Goal: Transaction & Acquisition: Purchase product/service

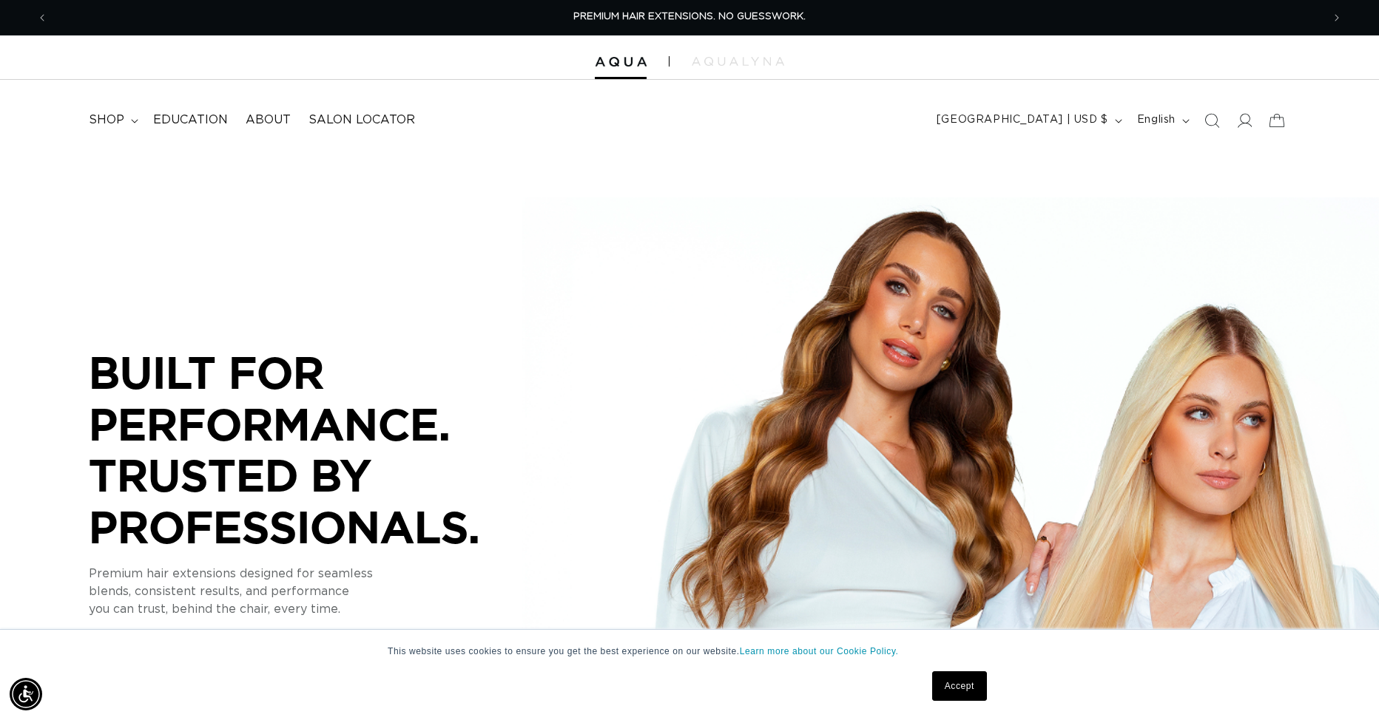
scroll to position [743, 0]
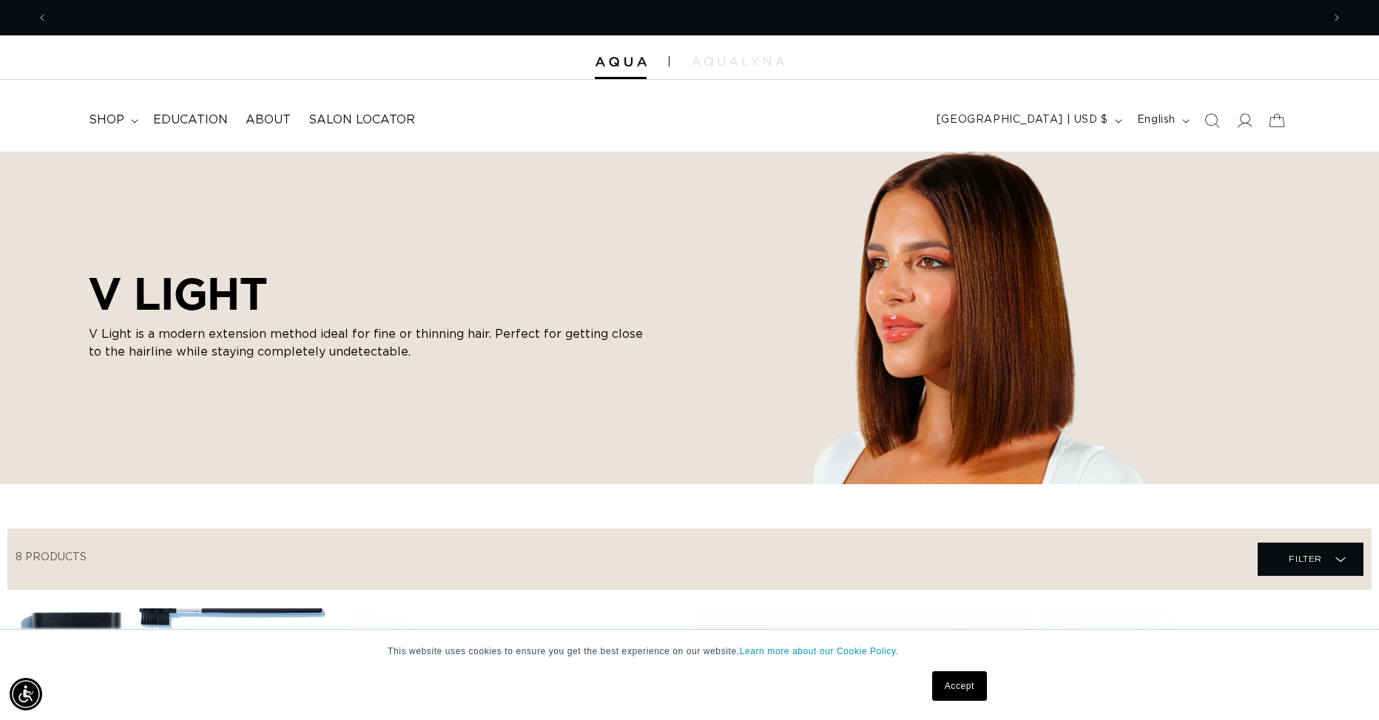
scroll to position [0, 1274]
click at [631, 66] on img at bounding box center [621, 62] width 52 height 10
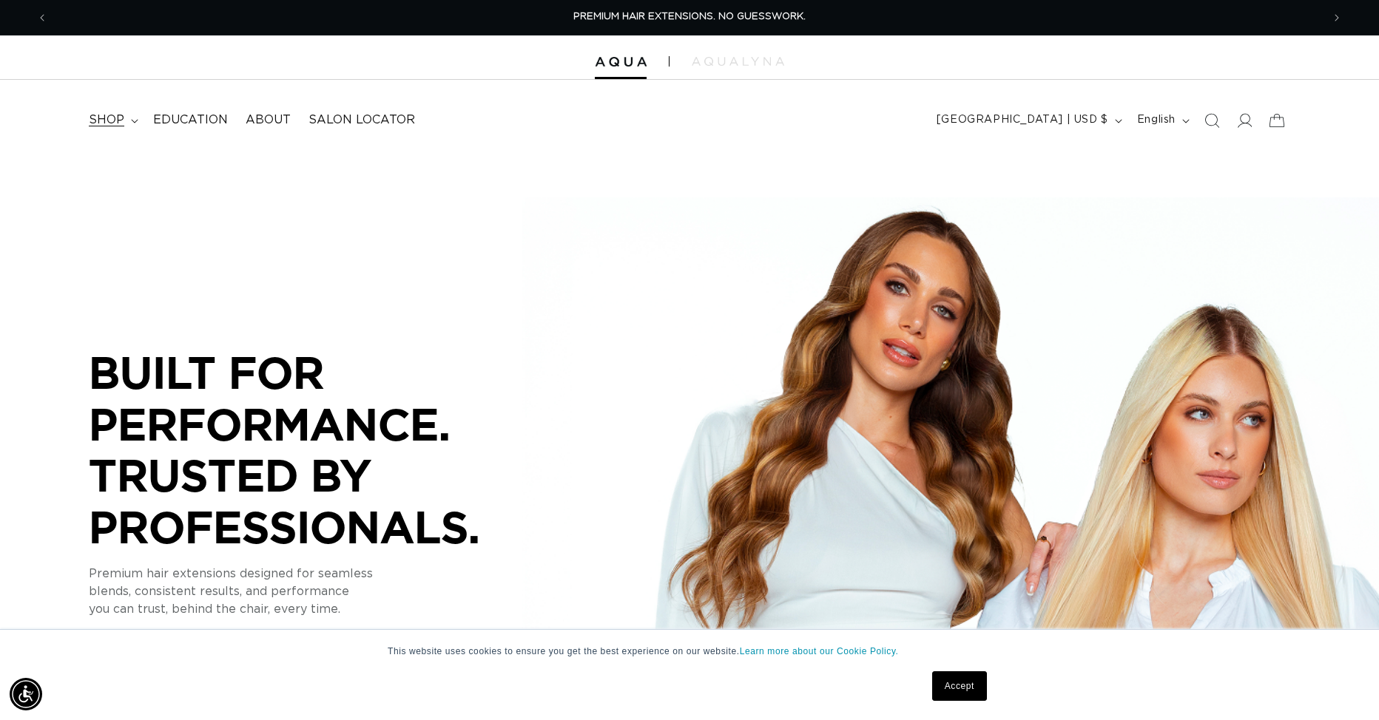
click at [138, 117] on summary "shop" at bounding box center [112, 120] width 64 height 33
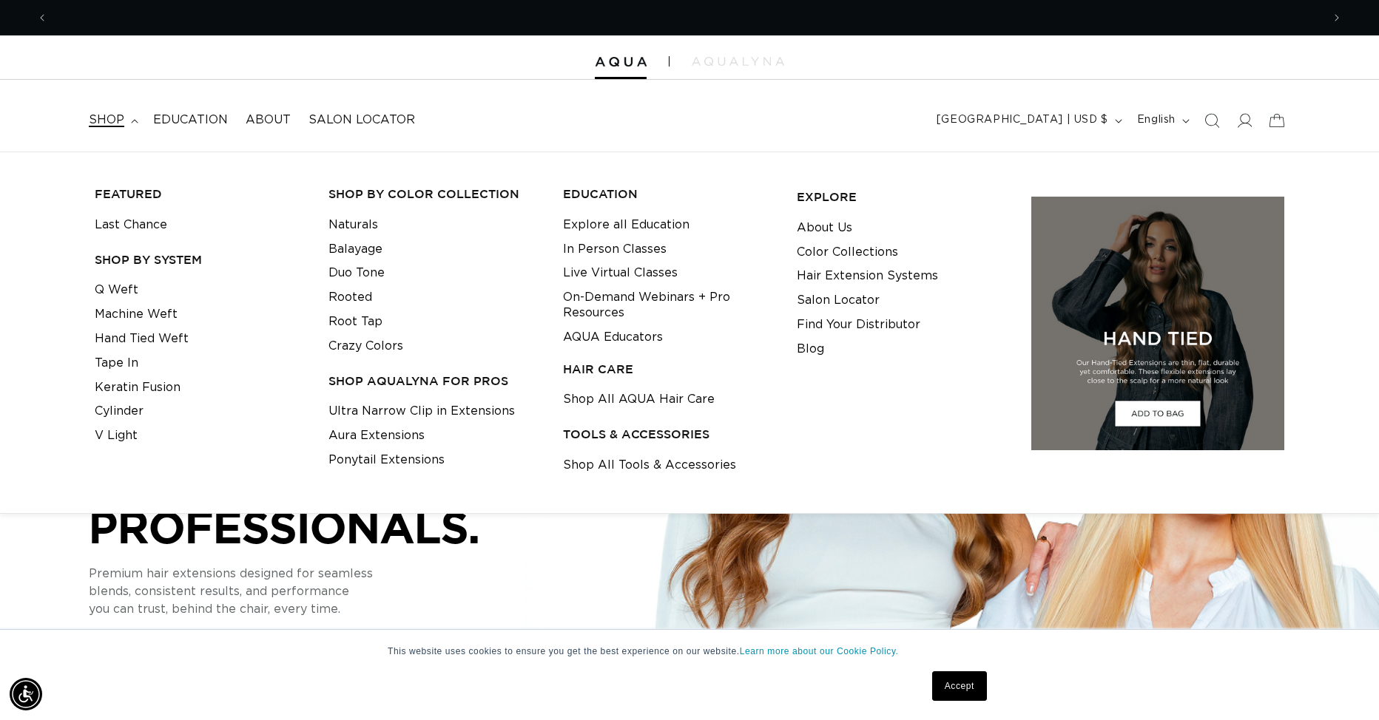
scroll to position [0, 1274]
click at [138, 117] on summary "shop" at bounding box center [112, 120] width 64 height 33
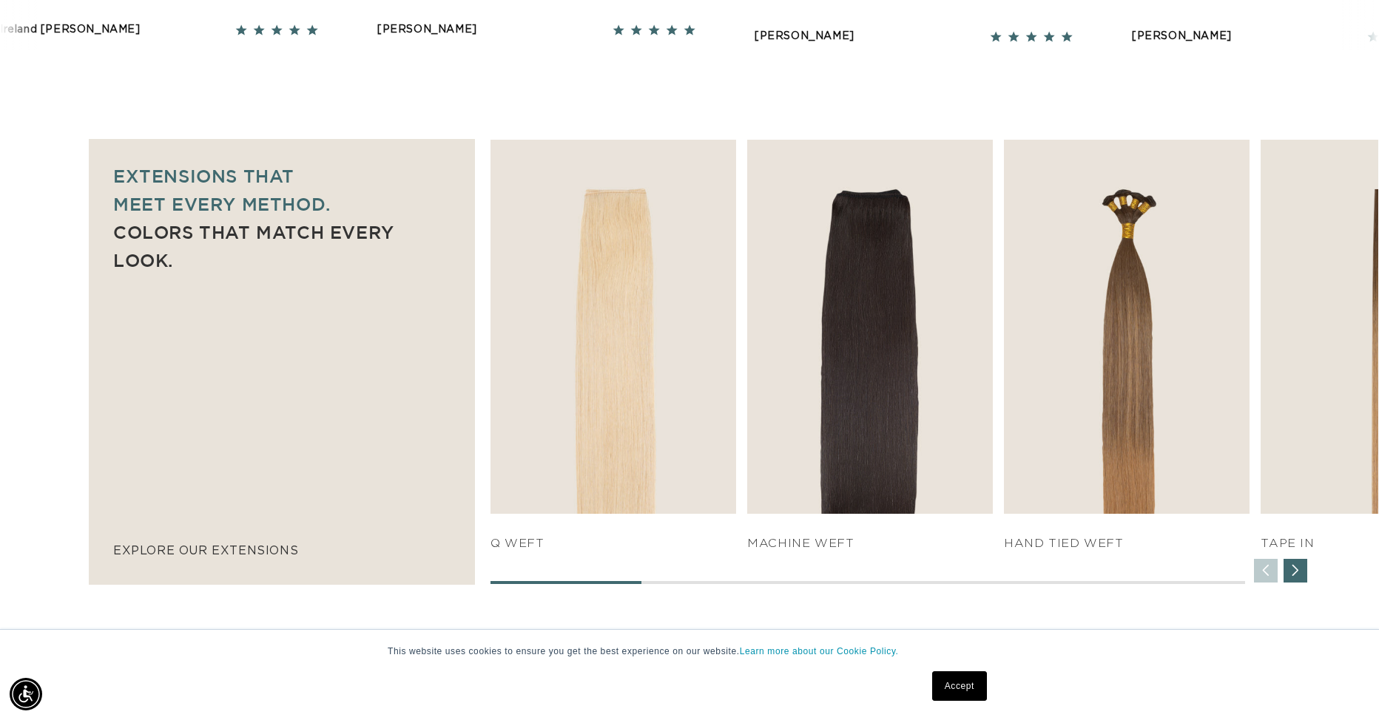
scroll to position [0, 2548]
click at [1302, 577] on div "Next slide" at bounding box center [1295, 571] width 24 height 24
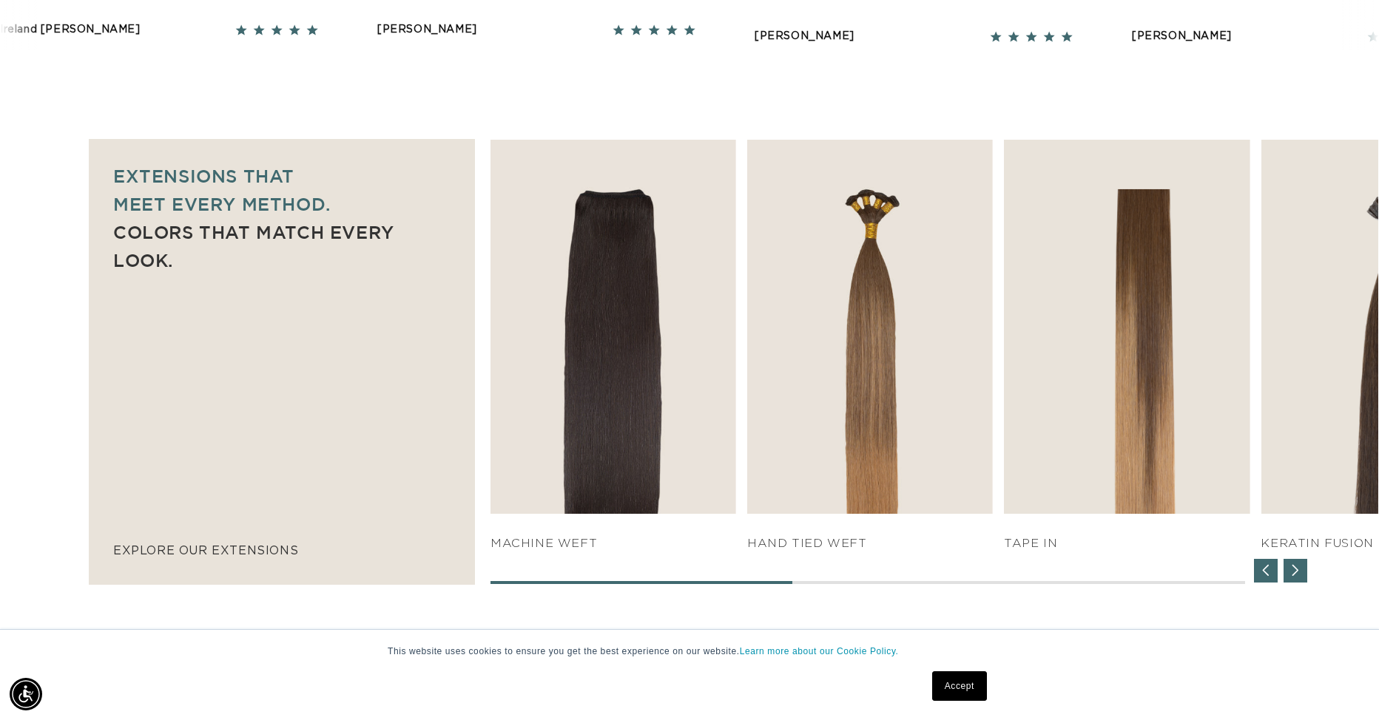
click at [1302, 576] on div "Next slide" at bounding box center [1295, 571] width 24 height 24
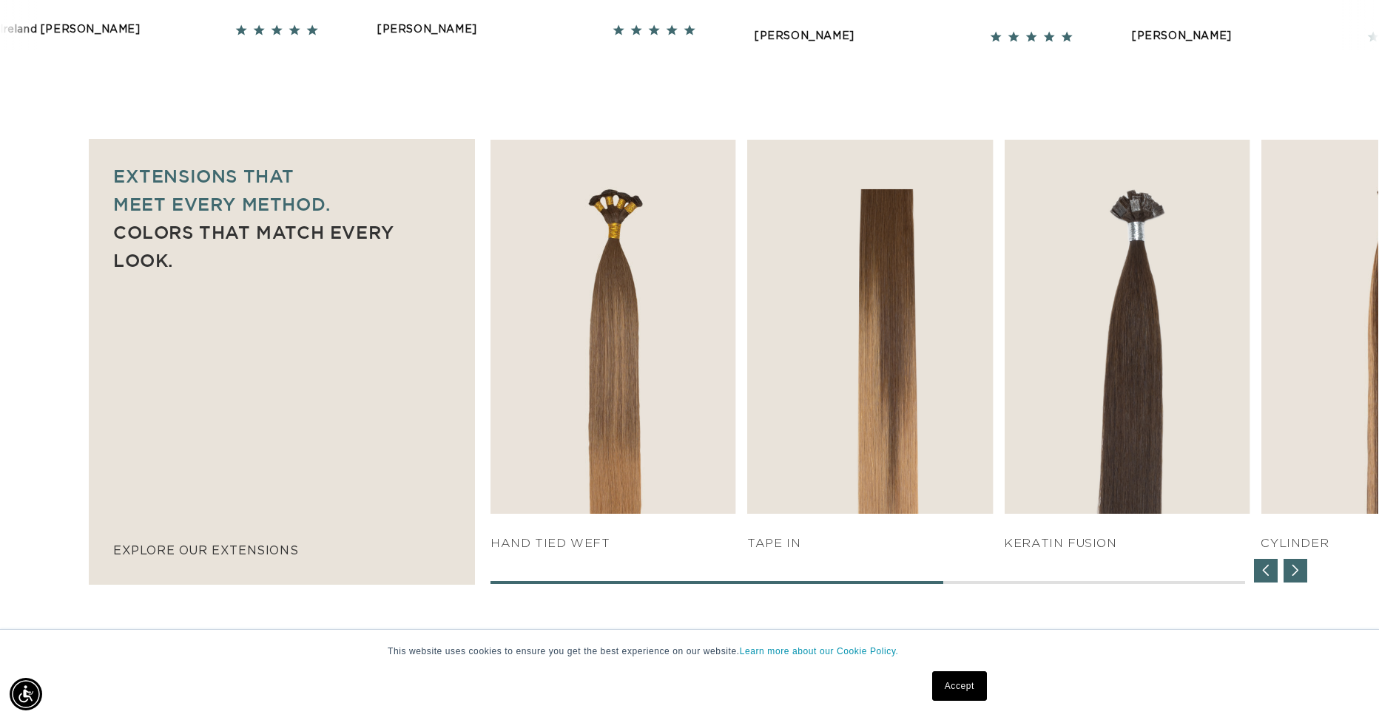
click at [1302, 576] on div "Next slide" at bounding box center [1295, 571] width 24 height 24
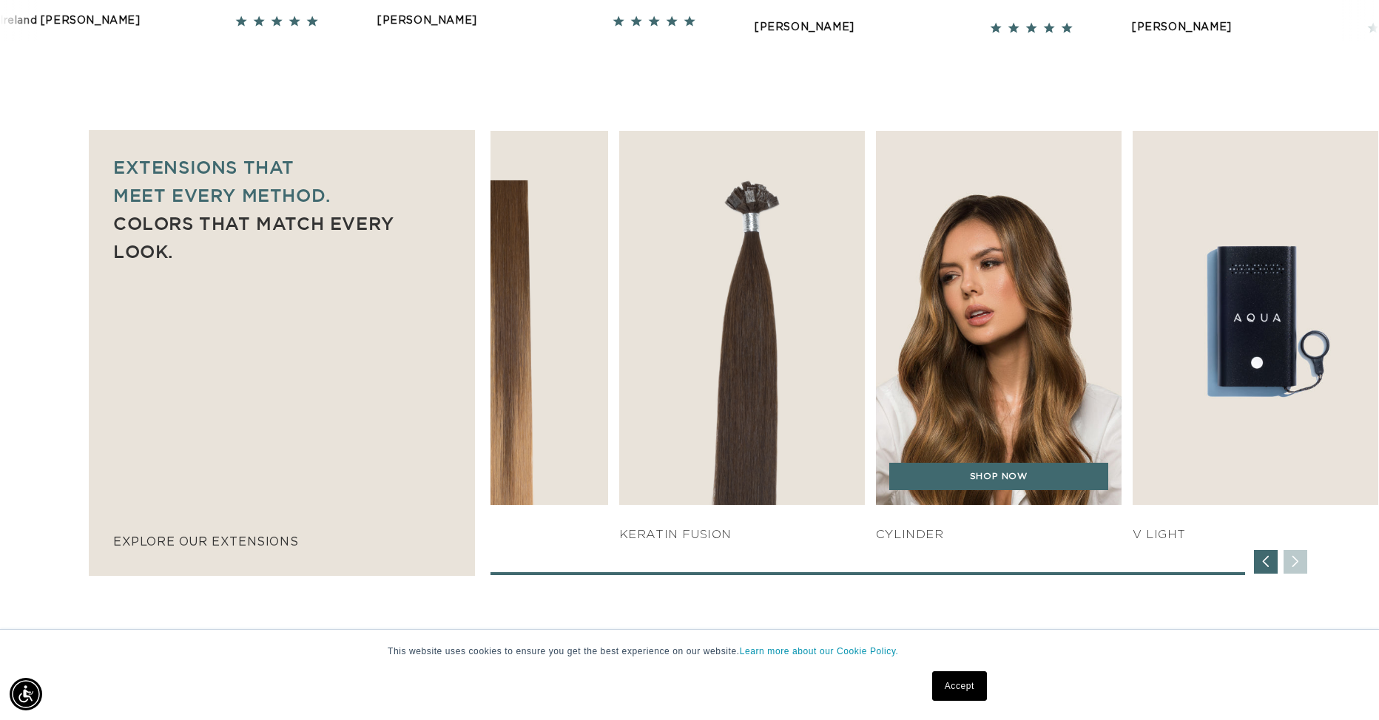
scroll to position [911, 0]
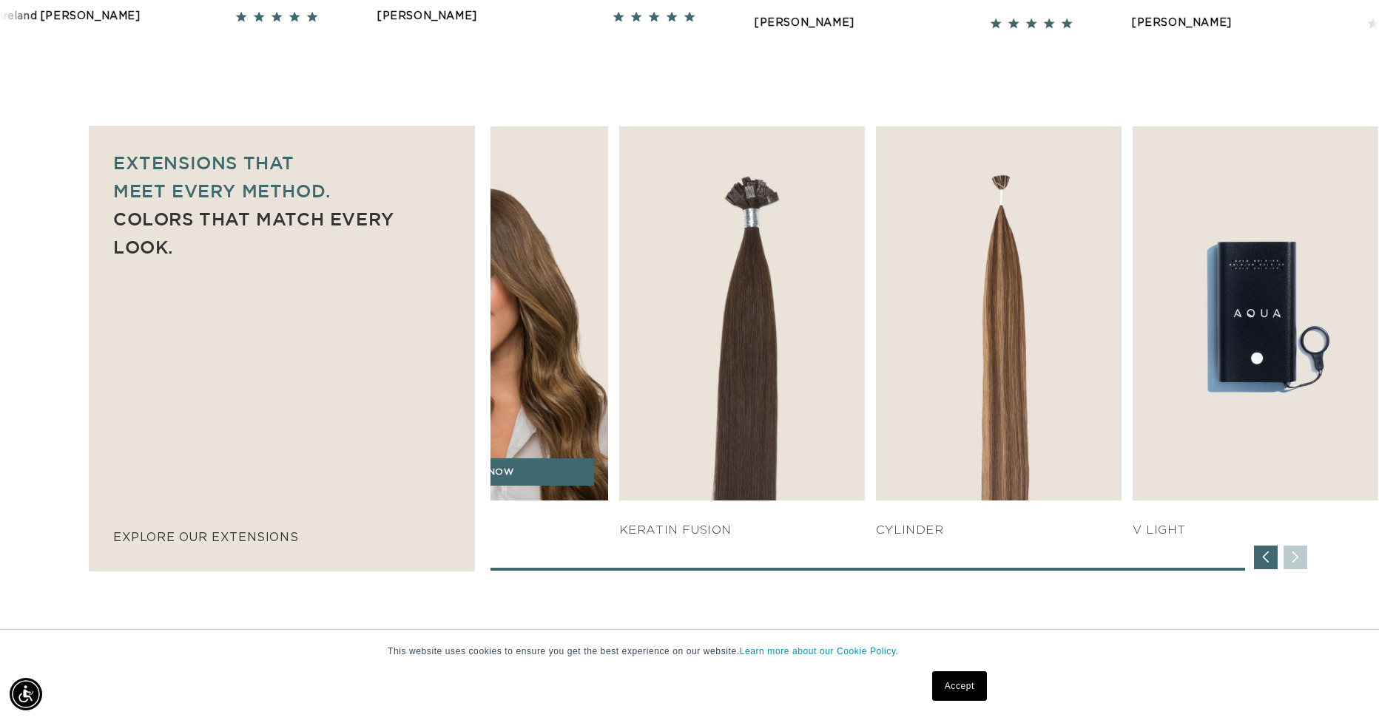
click at [560, 535] on h4 "TAPE IN" at bounding box center [485, 531] width 246 height 16
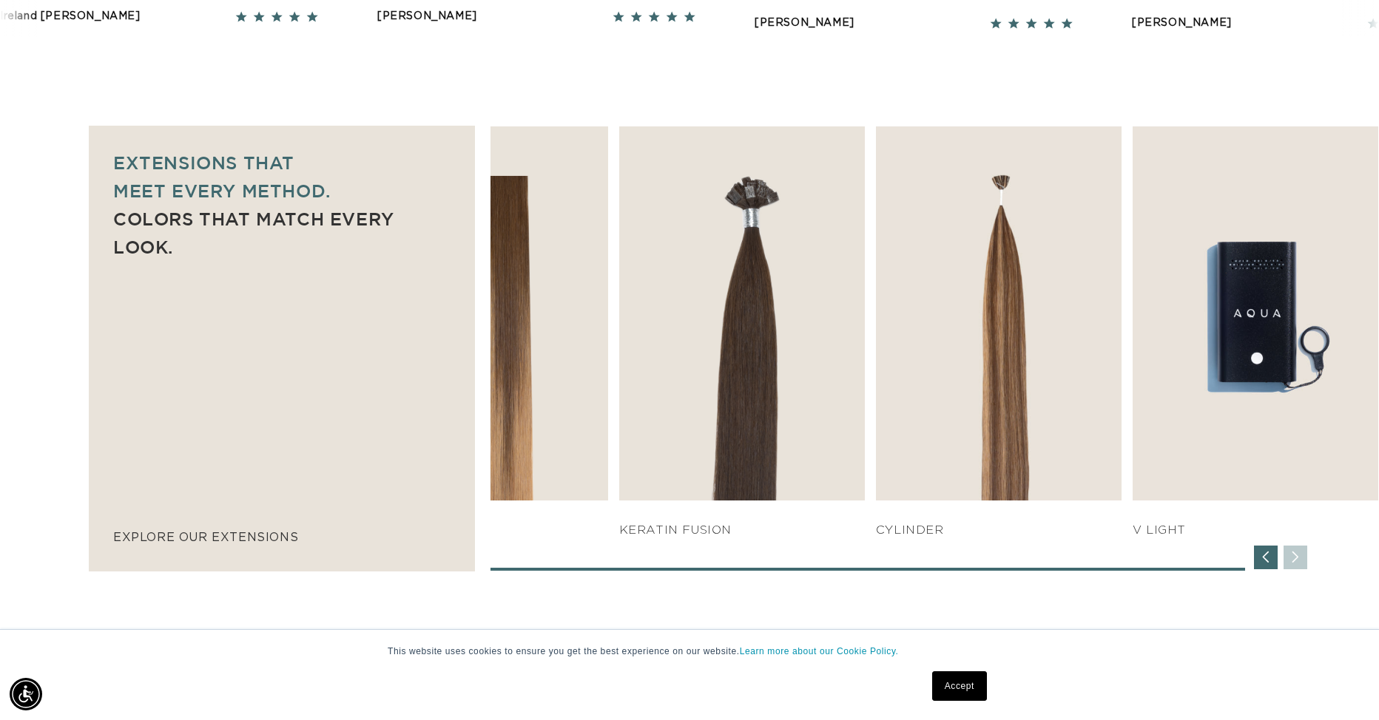
drag, startPoint x: 540, startPoint y: 569, endPoint x: 610, endPoint y: 558, distance: 70.4
click at [610, 558] on div "SHOP NOW q weft SHOP NOW Machine Weft SHOP NOW" at bounding box center [934, 348] width 888 height 445
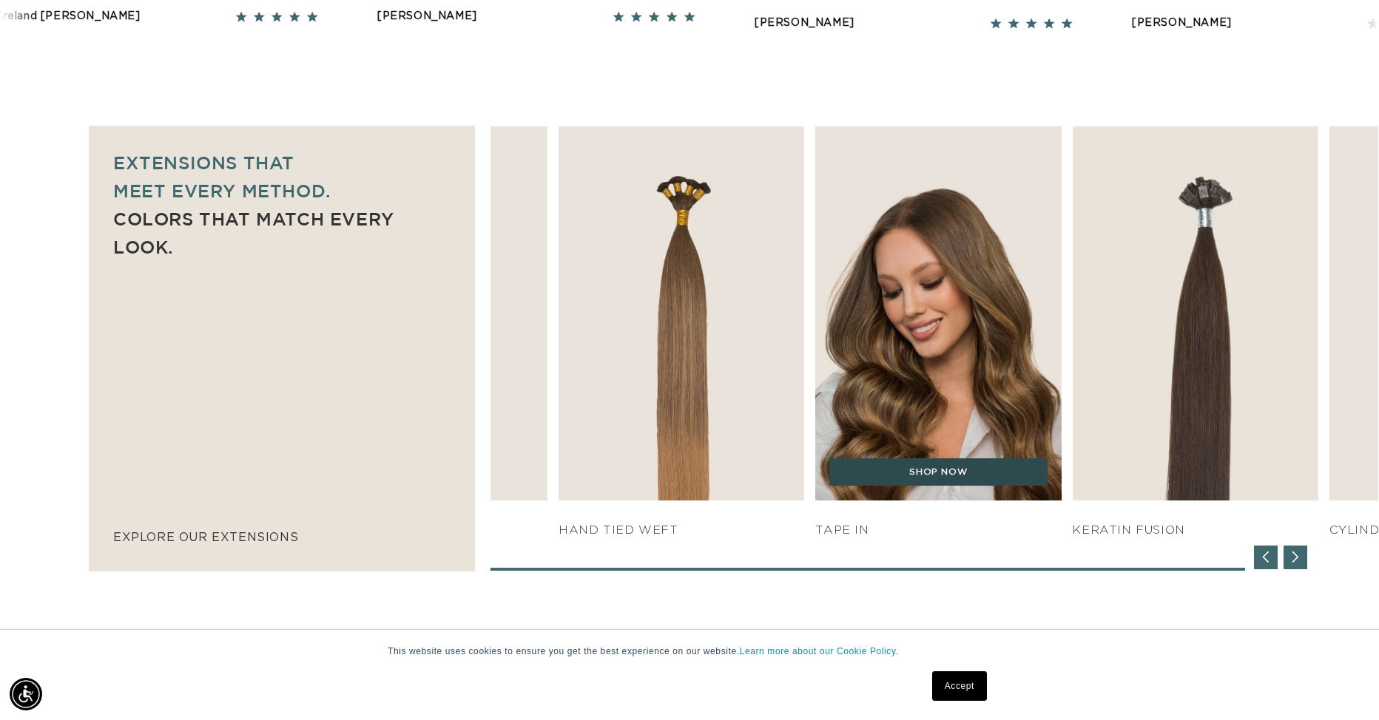
click at [1048, 482] on link "SHOP NOW" at bounding box center [938, 473] width 219 height 28
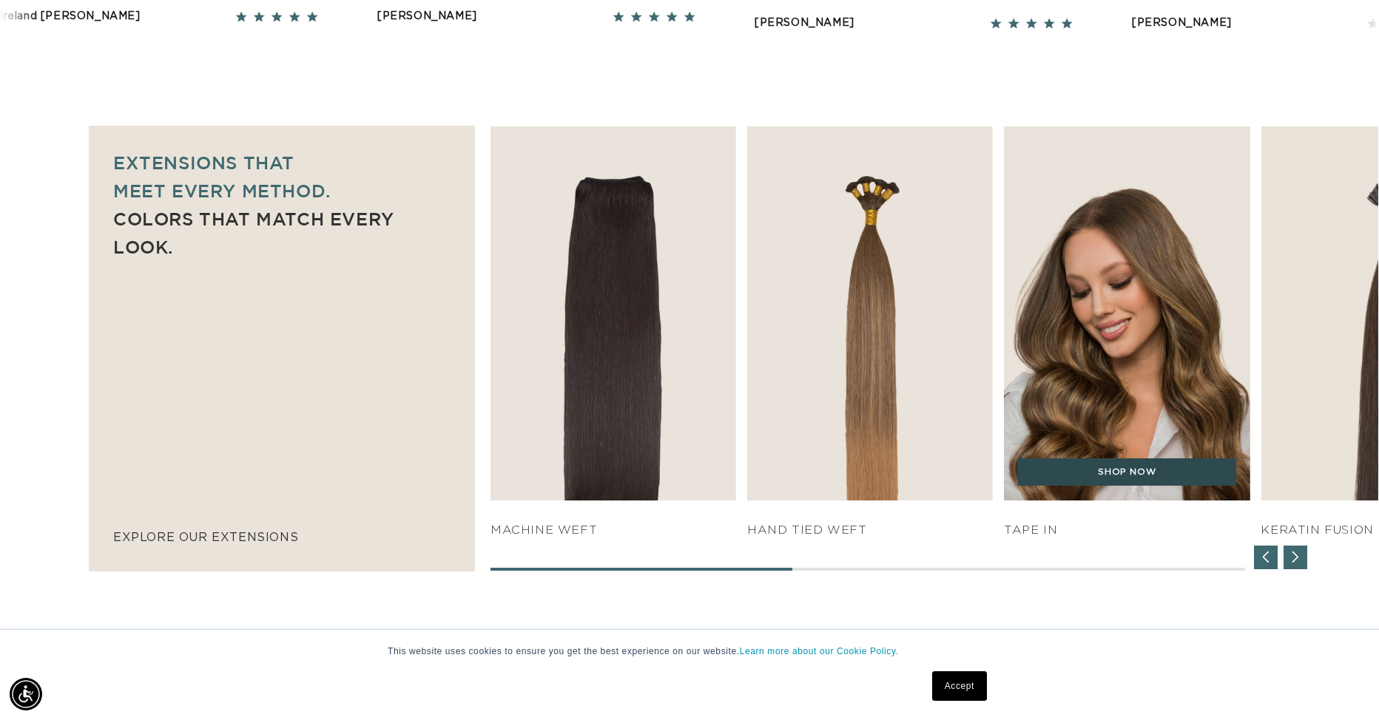
scroll to position [0, 2548]
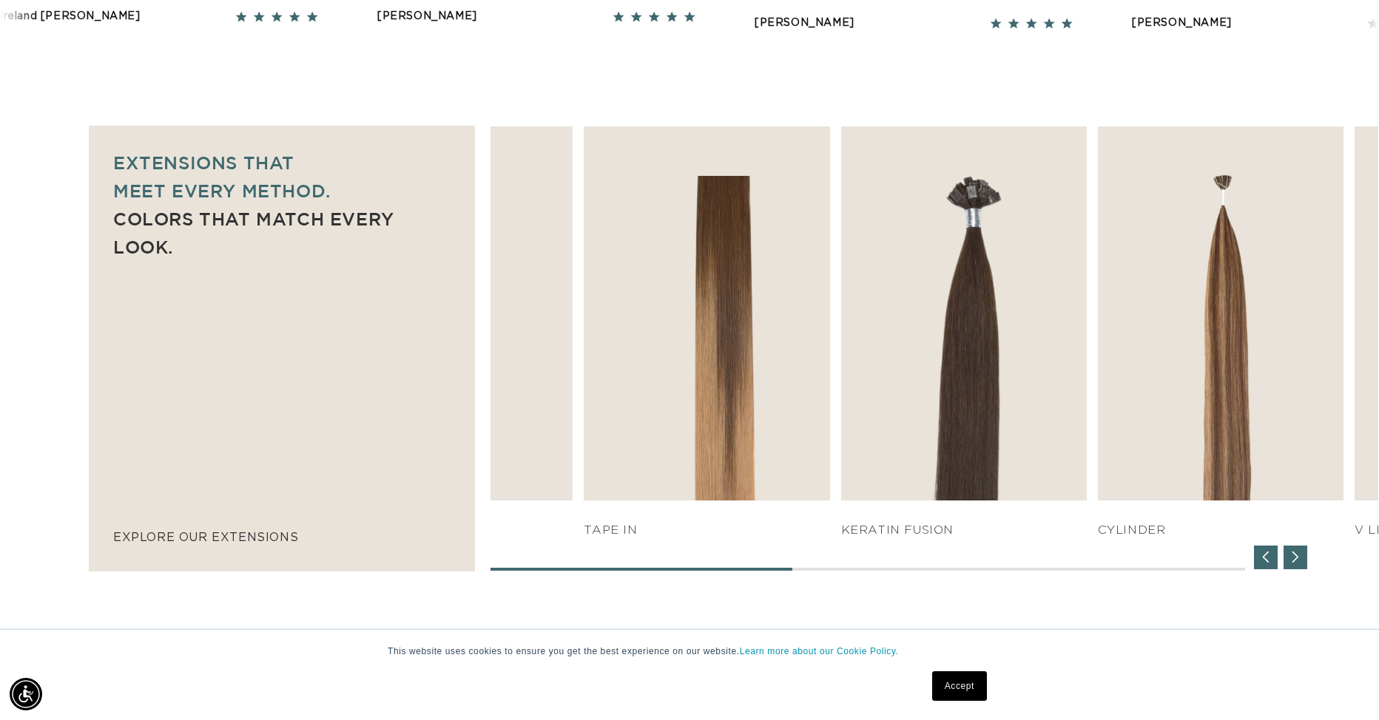
click at [246, 457] on div "Extensions that  meet every method. Colors that match every look. explore our e…" at bounding box center [689, 349] width 1379 height 446
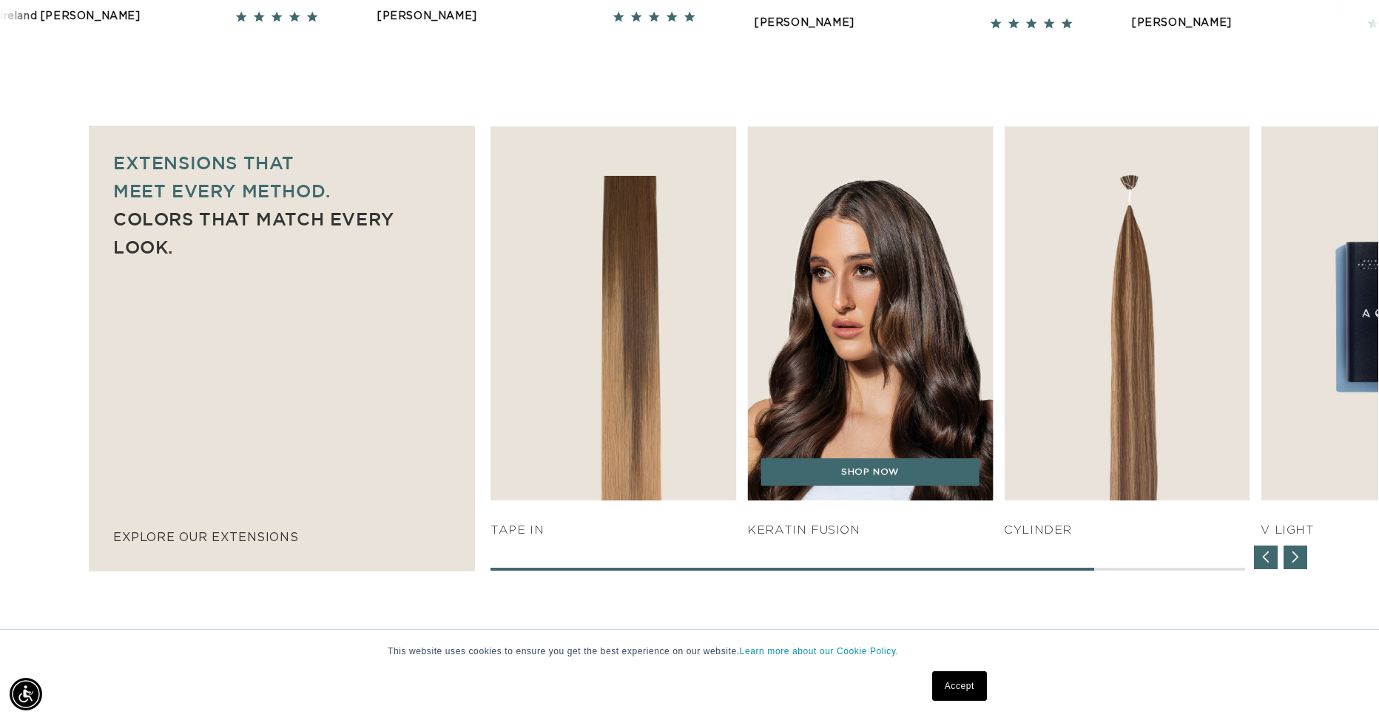
scroll to position [0, 0]
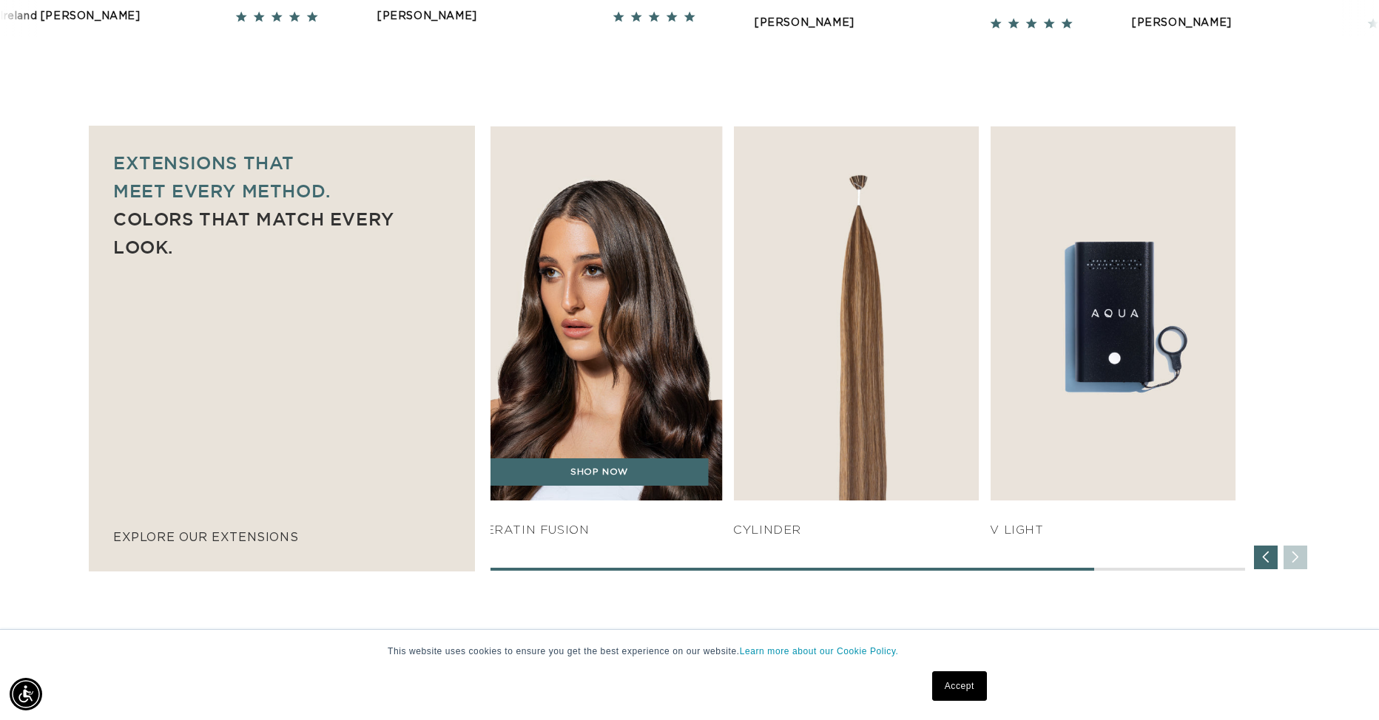
click at [729, 294] on img "5 / 7" at bounding box center [599, 314] width 258 height 393
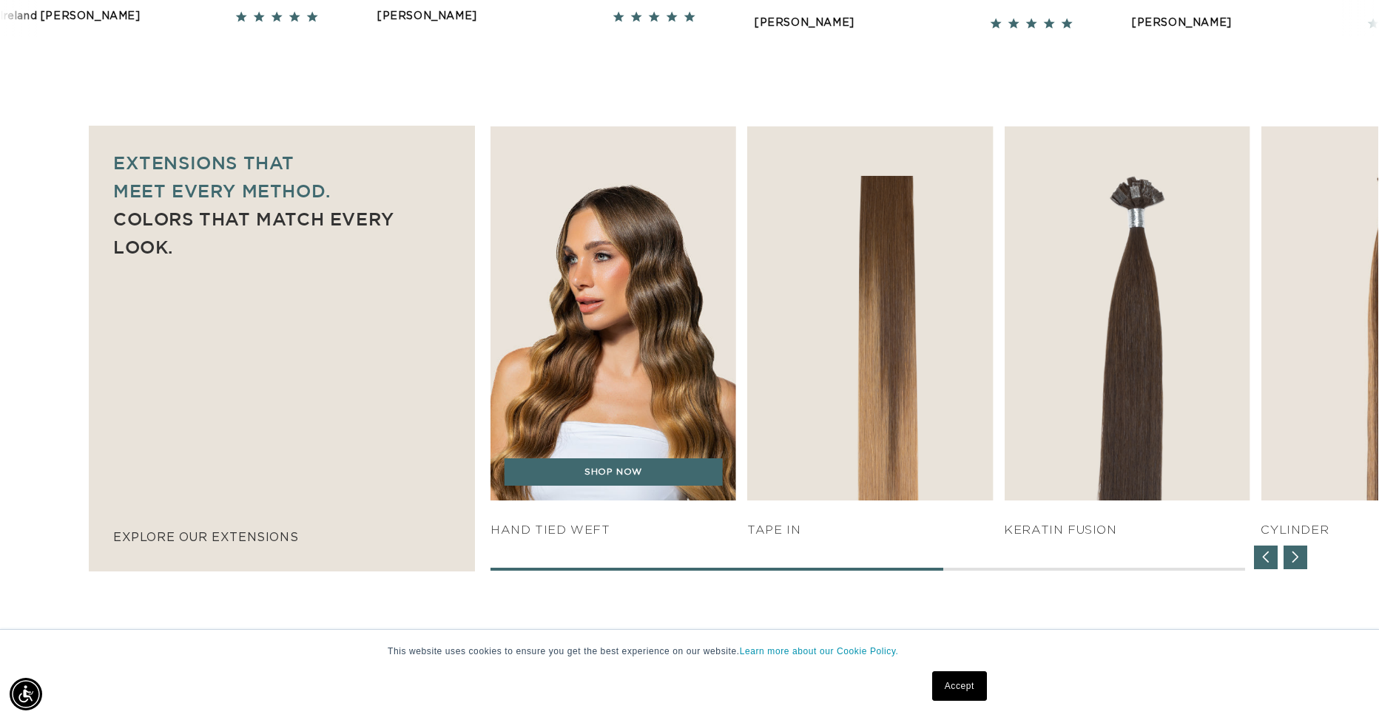
scroll to position [0, 1274]
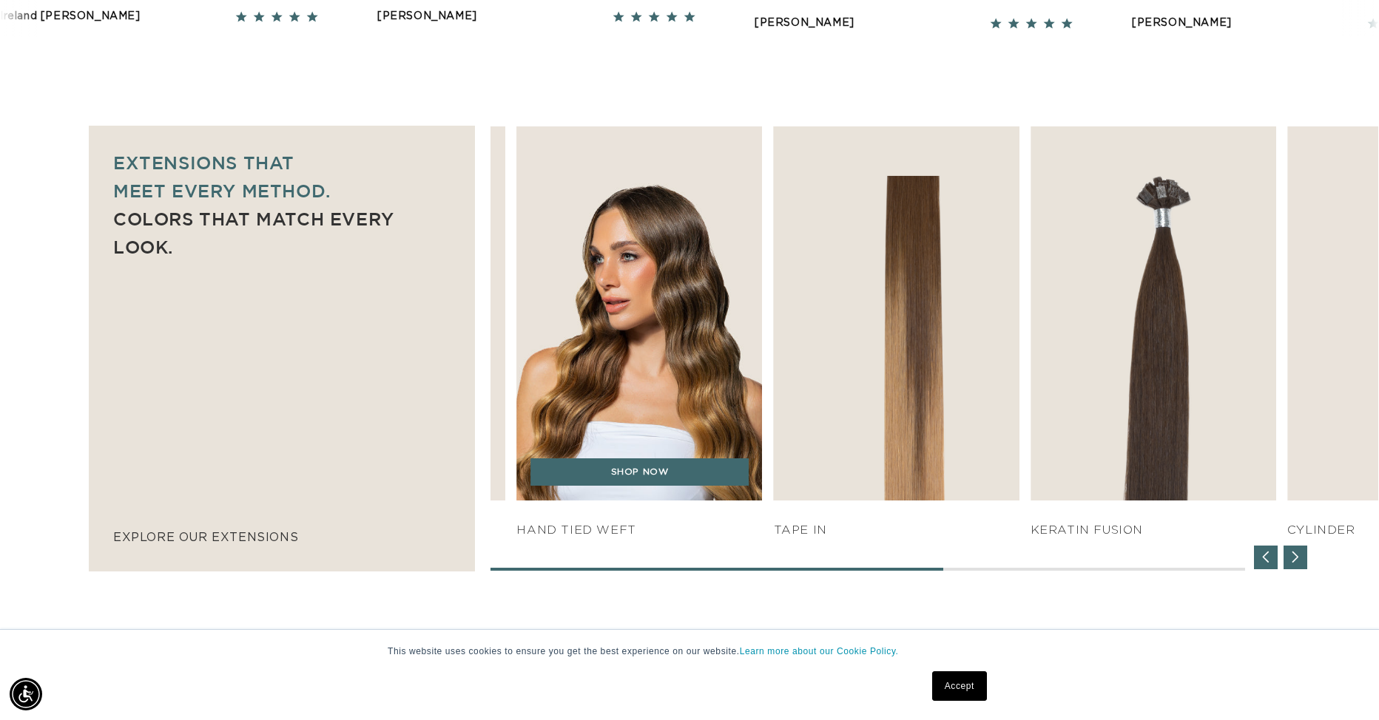
click at [769, 296] on img "3 / 7" at bounding box center [639, 314] width 258 height 393
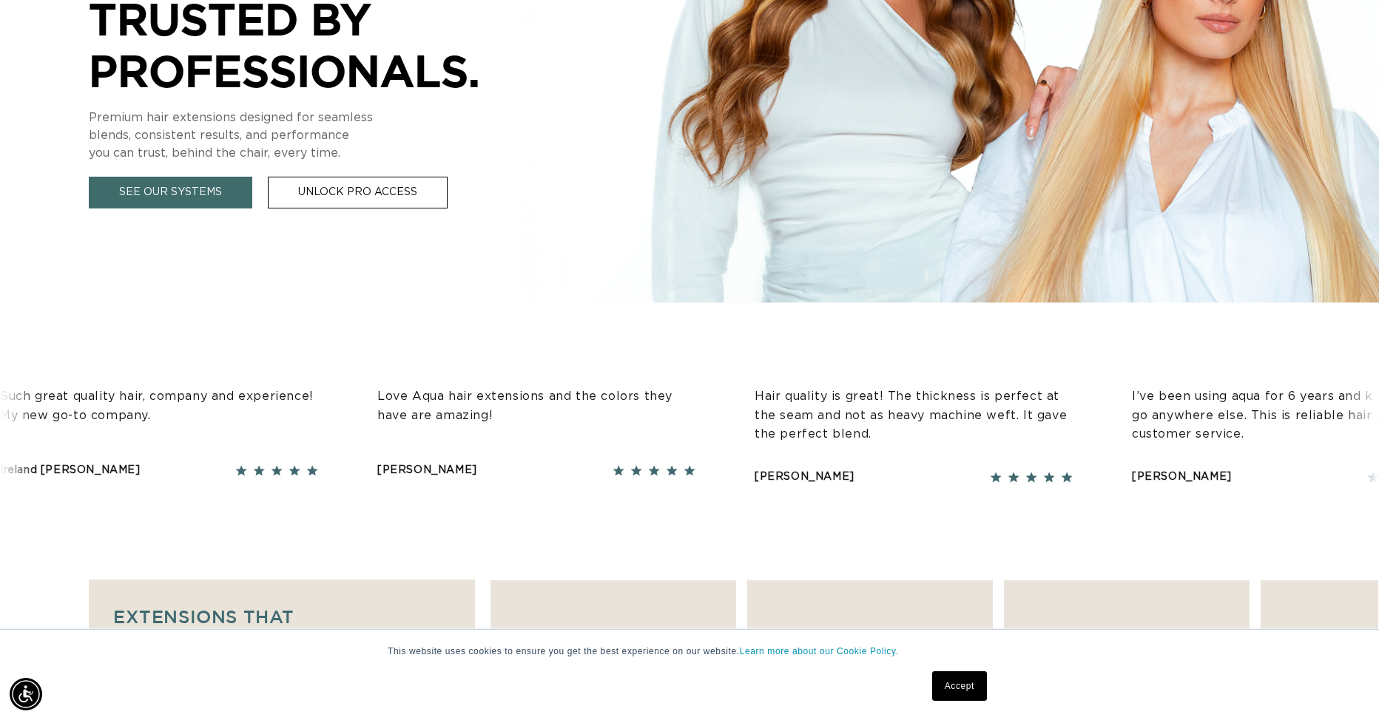
scroll to position [457, 0]
